Goal: Navigation & Orientation: Find specific page/section

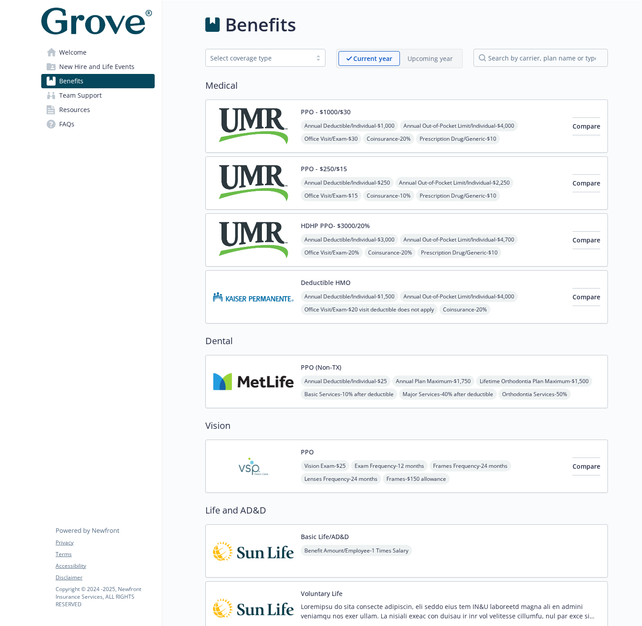
click at [85, 53] on span "Welcome" at bounding box center [72, 52] width 27 height 14
